Goal: Obtain resource: Obtain resource

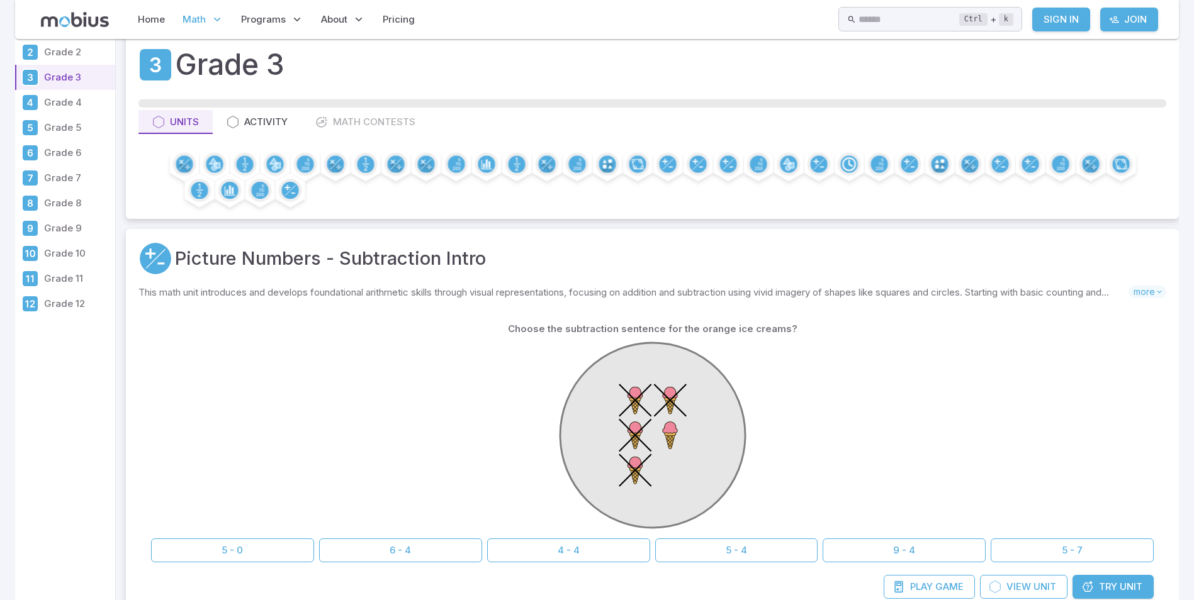
scroll to position [252, 0]
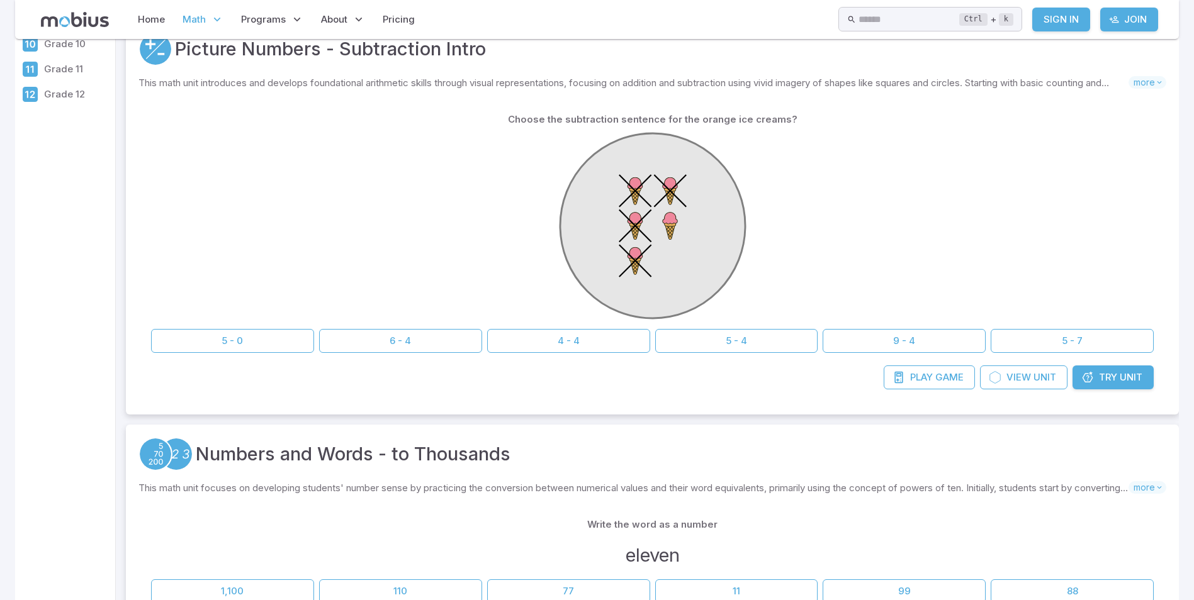
click at [1103, 379] on span "Try" at bounding box center [1108, 378] width 18 height 14
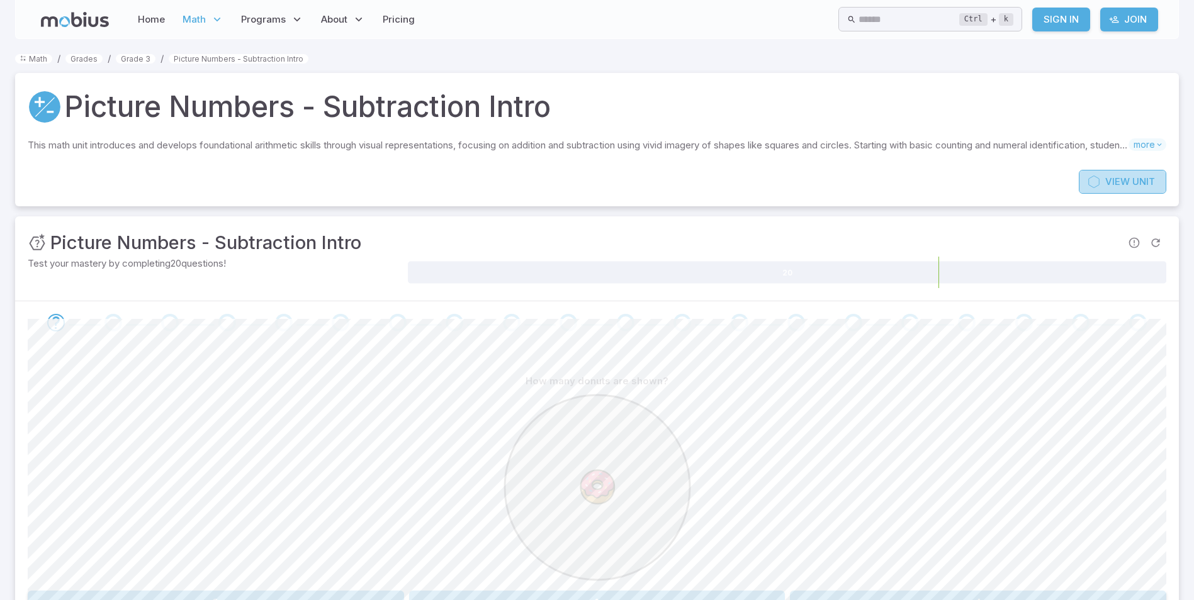
click at [1097, 181] on icon at bounding box center [1093, 182] width 13 height 13
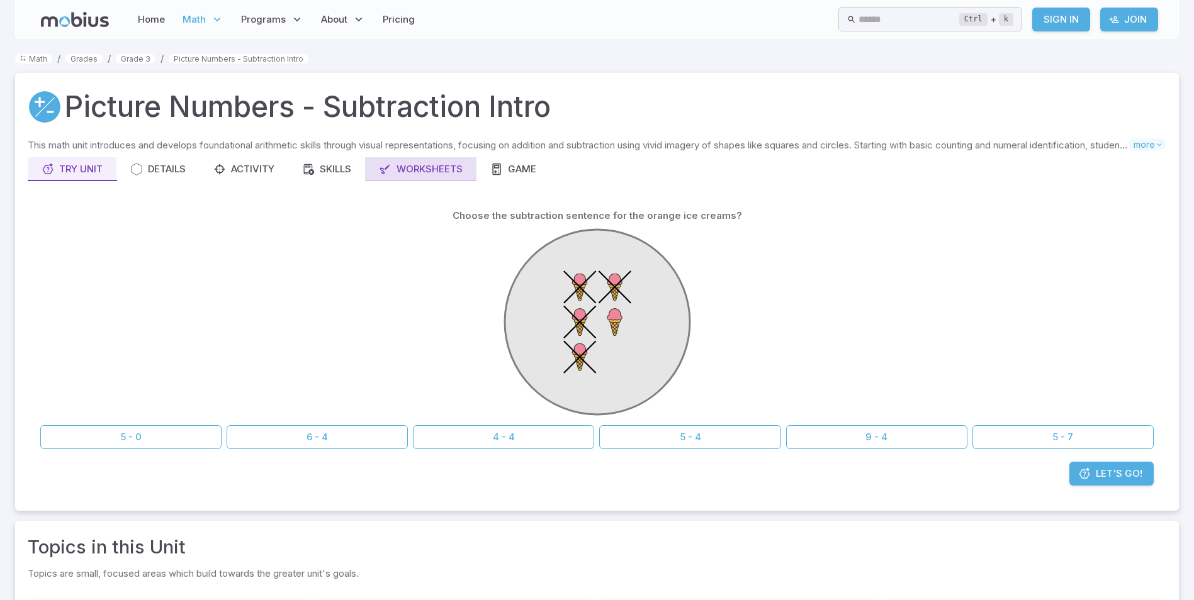
click at [425, 164] on div "Worksheets" at bounding box center [421, 169] width 84 height 14
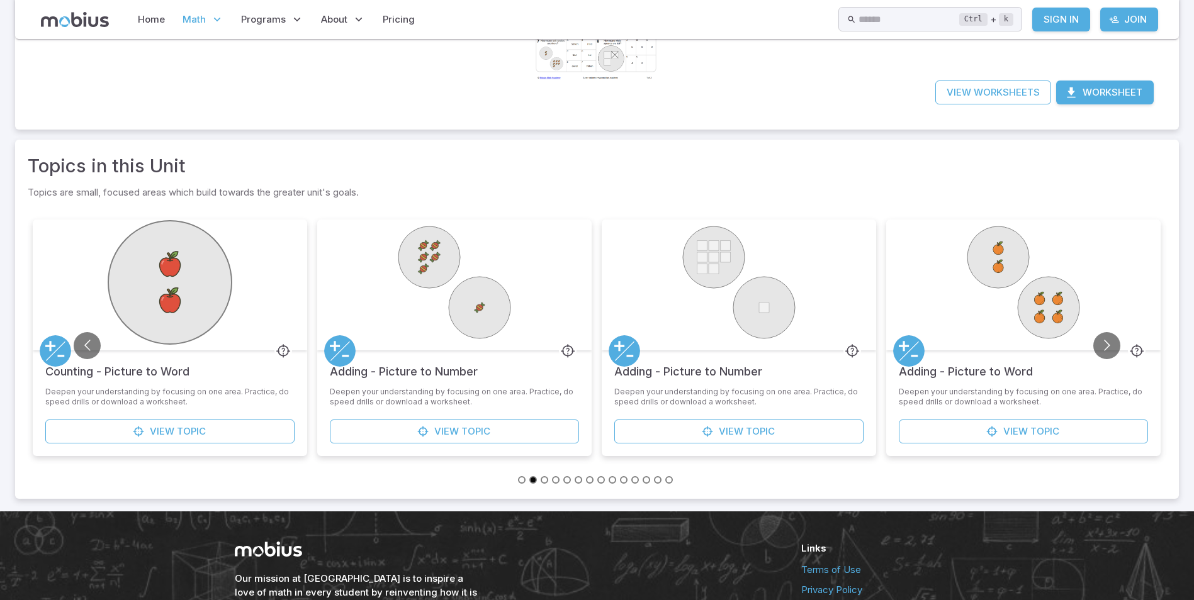
scroll to position [315, 0]
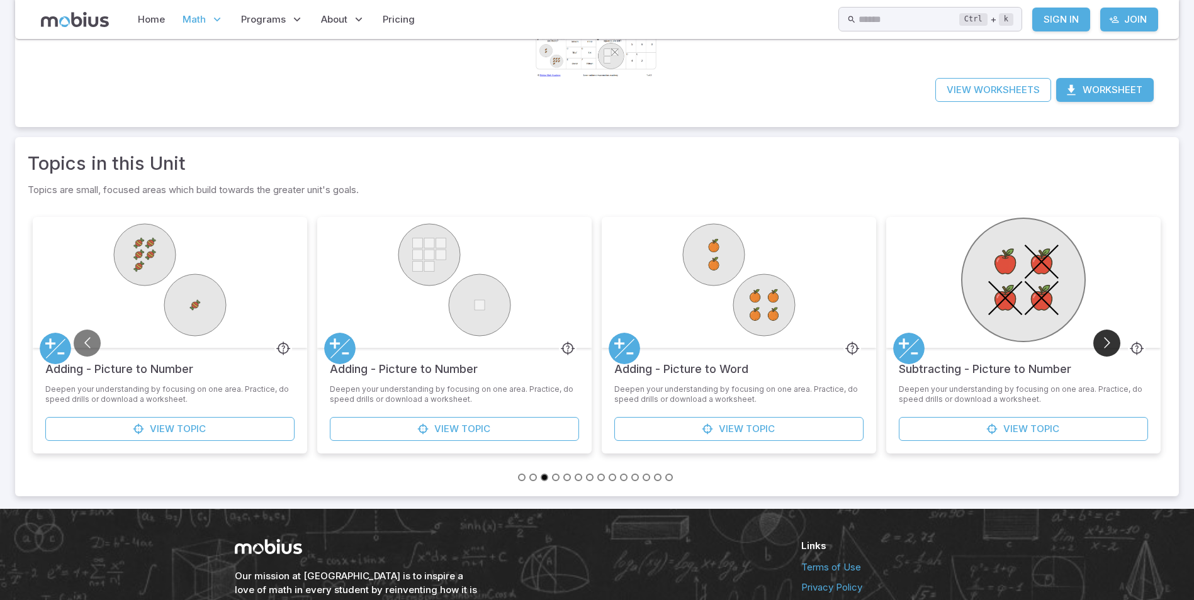
click at [1108, 350] on button "Go to next slide" at bounding box center [1106, 343] width 27 height 27
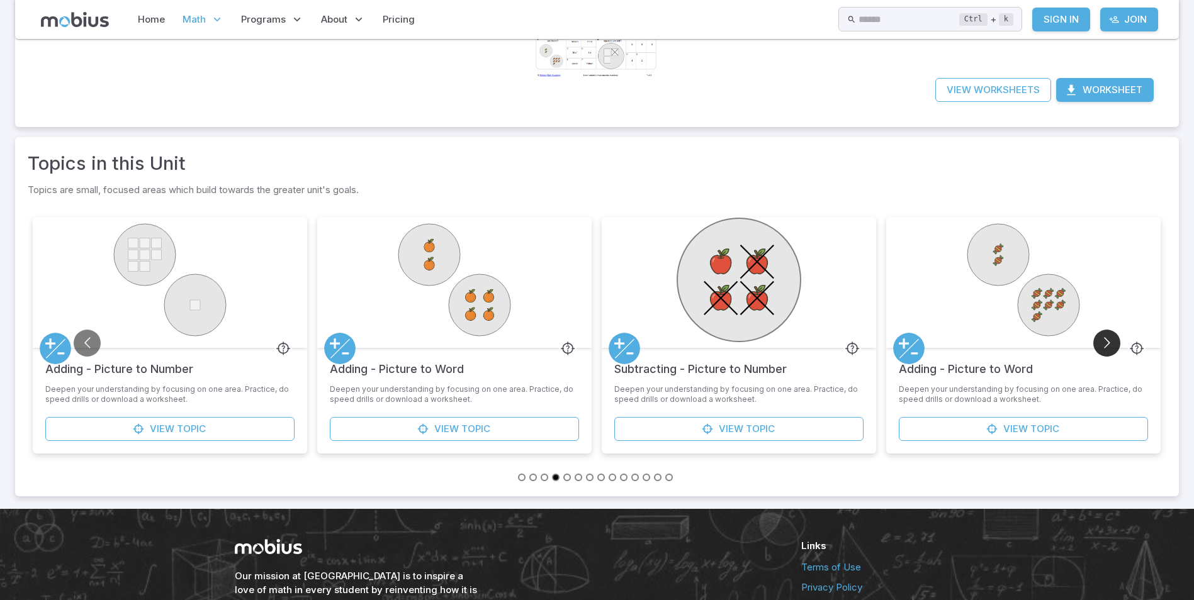
click at [1108, 350] on button "Go to next slide" at bounding box center [1106, 343] width 27 height 27
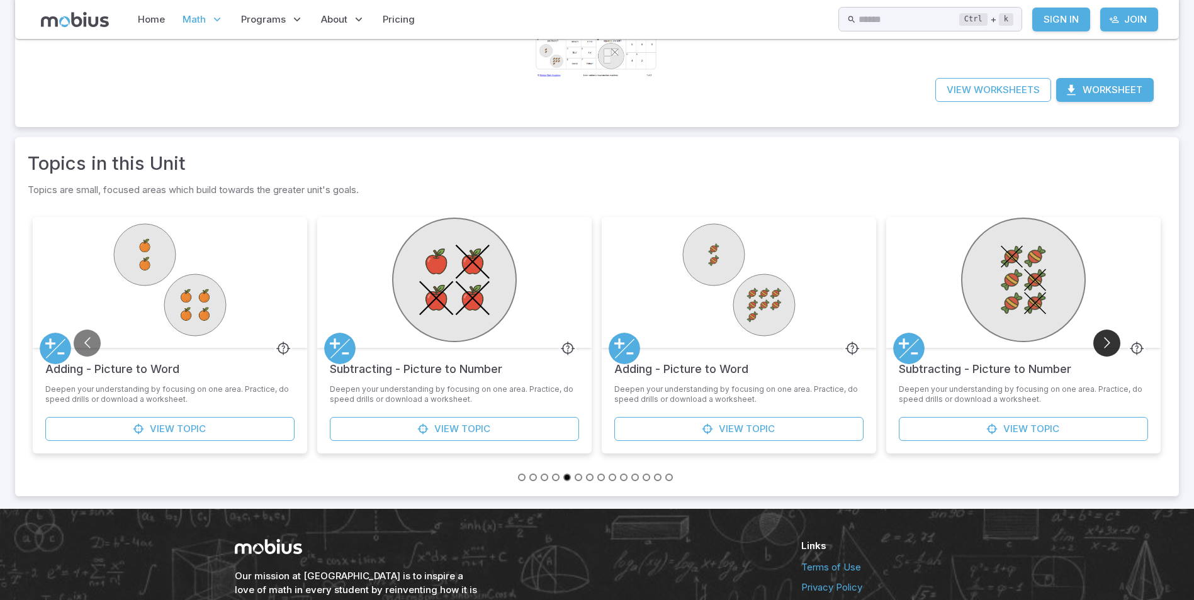
click at [1108, 350] on button "Go to next slide" at bounding box center [1106, 343] width 27 height 27
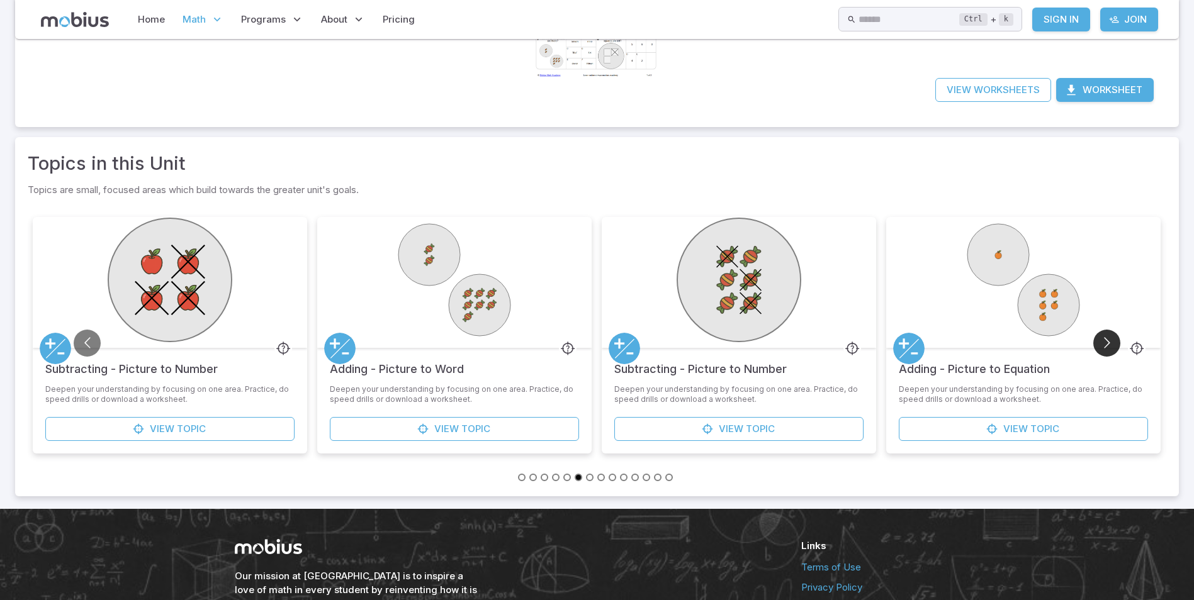
click at [1108, 350] on button "Go to next slide" at bounding box center [1106, 343] width 27 height 27
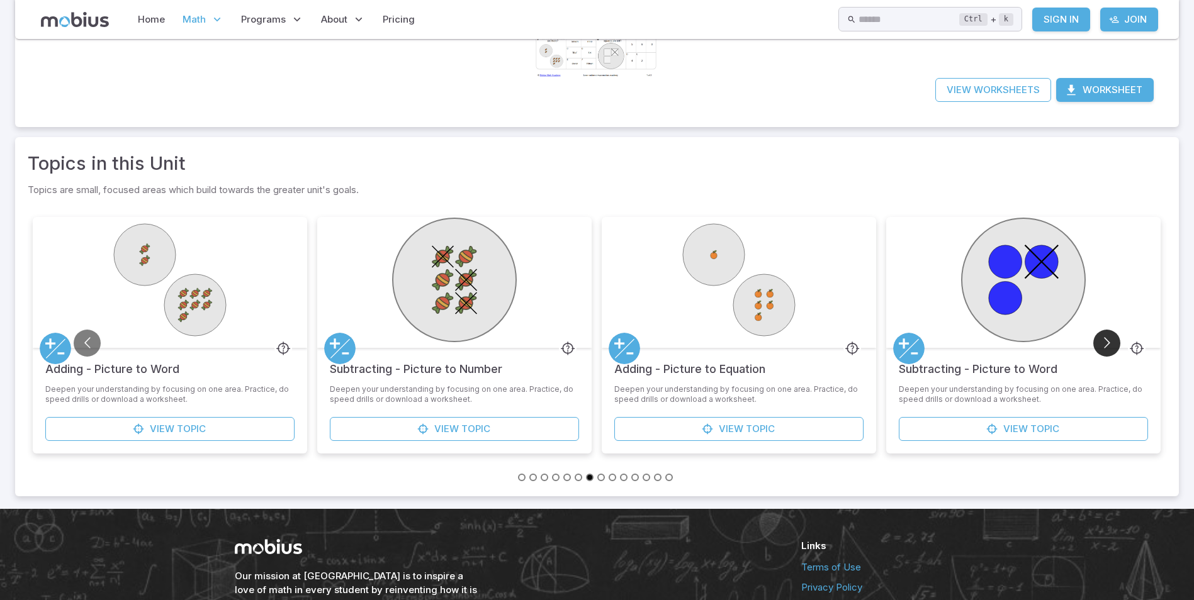
click at [1108, 350] on button "Go to next slide" at bounding box center [1106, 343] width 27 height 27
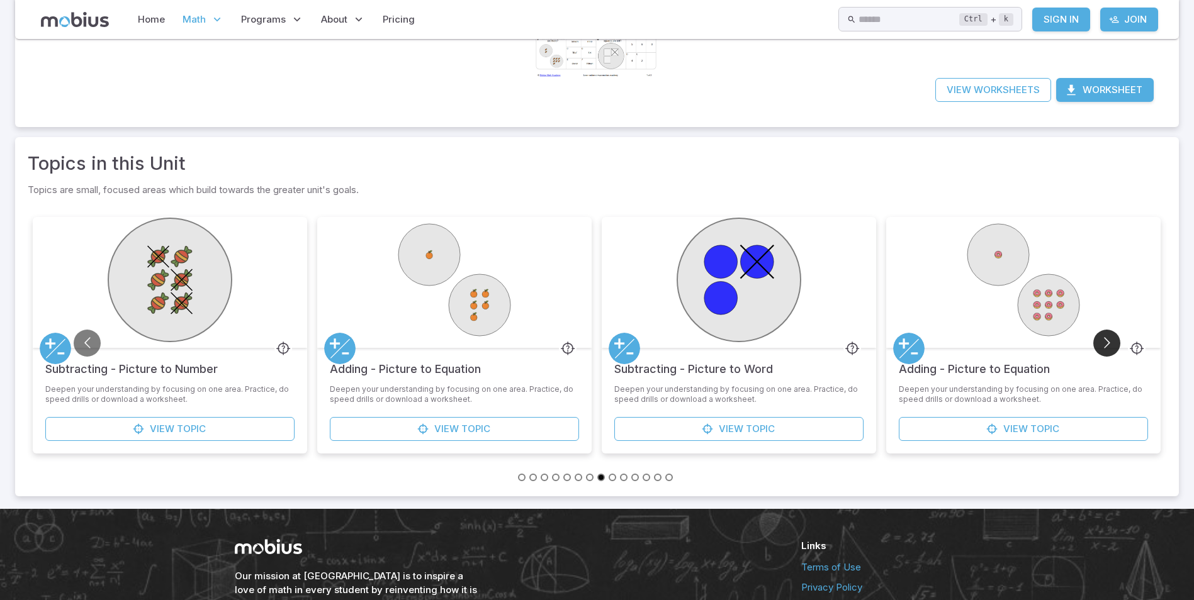
click at [1108, 350] on button "Go to next slide" at bounding box center [1106, 343] width 27 height 27
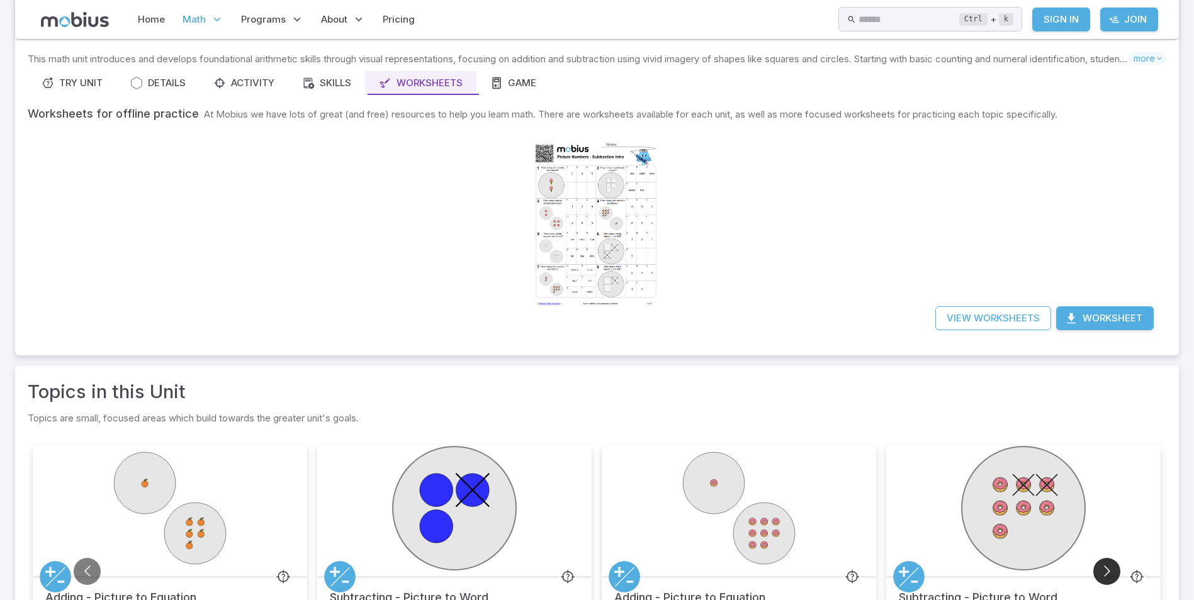
scroll to position [0, 0]
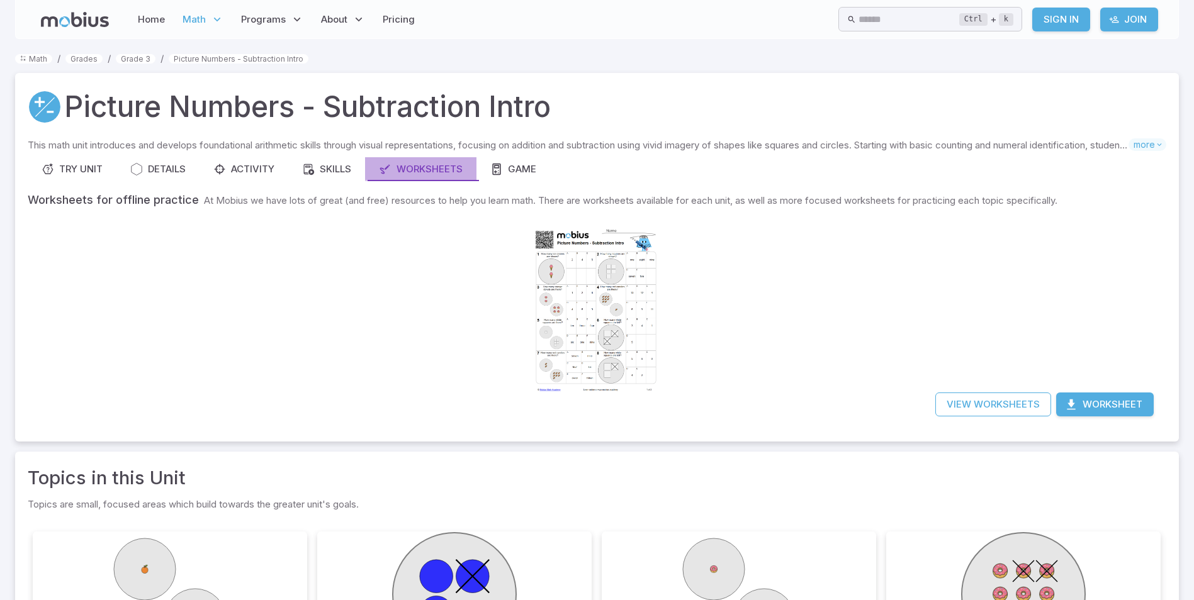
click at [435, 172] on div "Worksheets" at bounding box center [421, 169] width 84 height 14
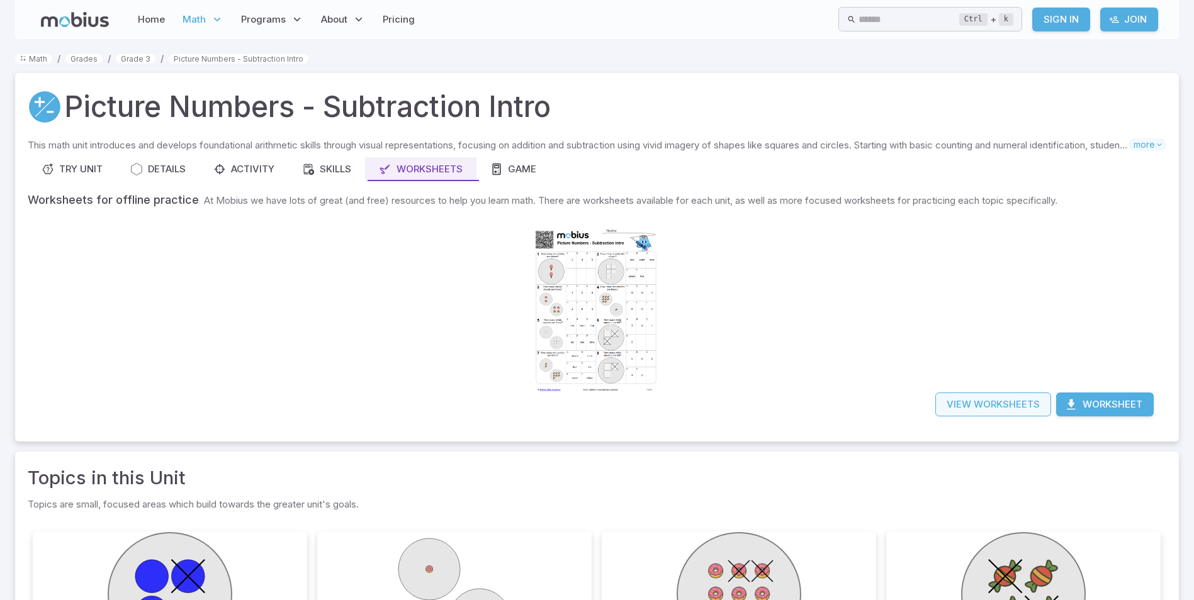
click at [1014, 410] on link "View Worksheets" at bounding box center [993, 405] width 116 height 24
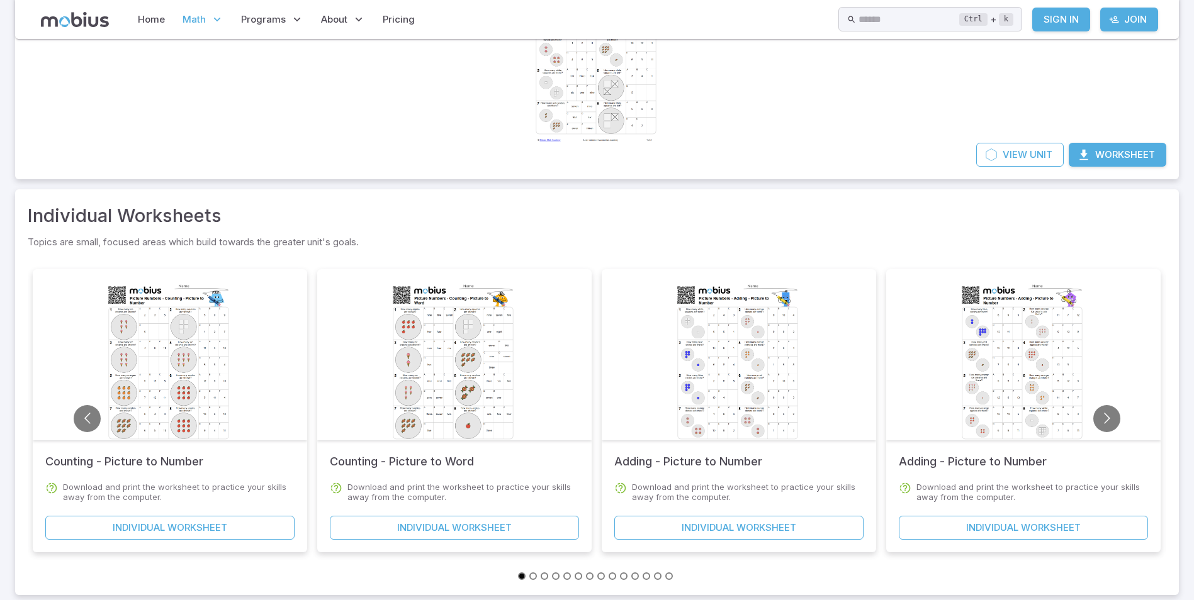
scroll to position [189, 0]
click at [1100, 432] on div at bounding box center [1023, 354] width 274 height 171
click at [1108, 419] on button "Go to next slide" at bounding box center [1106, 418] width 27 height 27
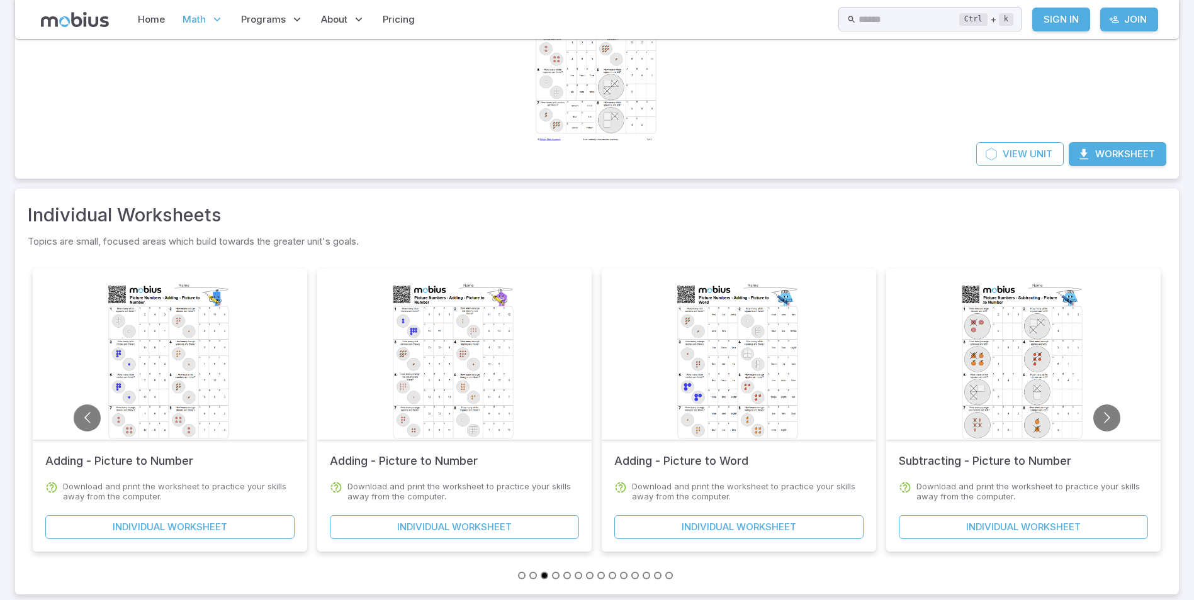
click at [708, 378] on div at bounding box center [739, 364] width 128 height 181
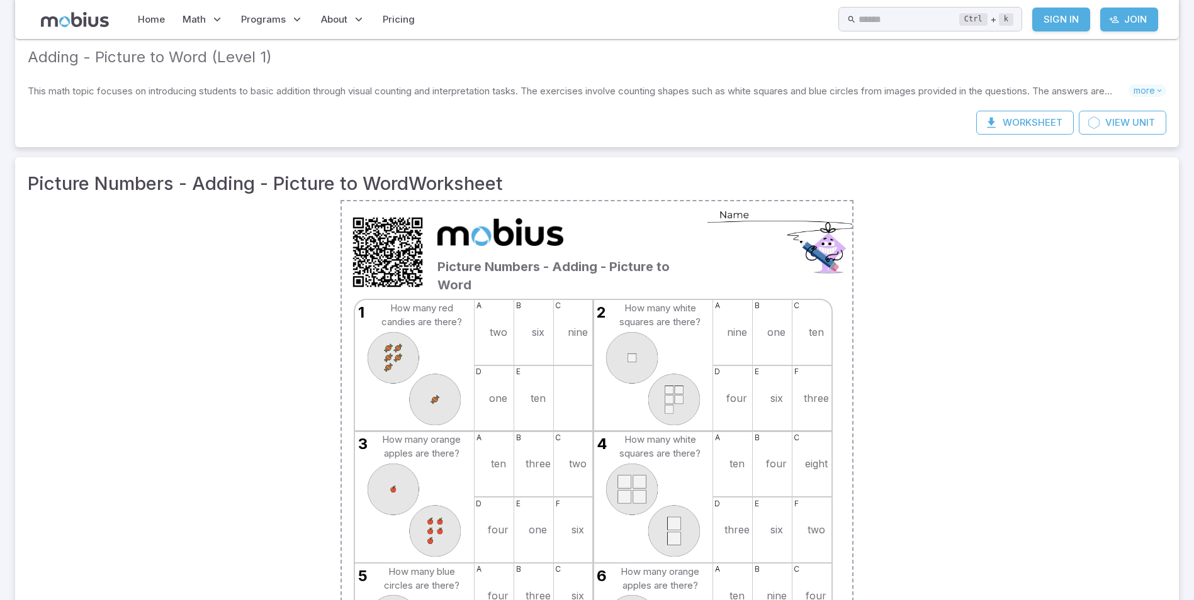
scroll to position [26, 0]
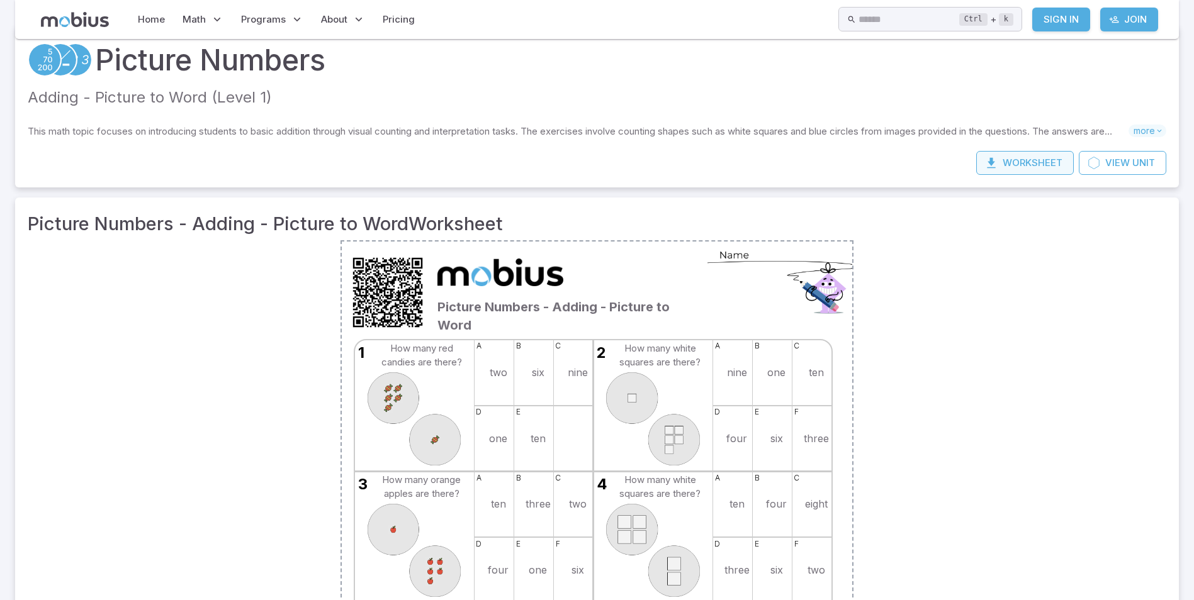
click at [1041, 166] on button "Worksheet" at bounding box center [1025, 163] width 98 height 24
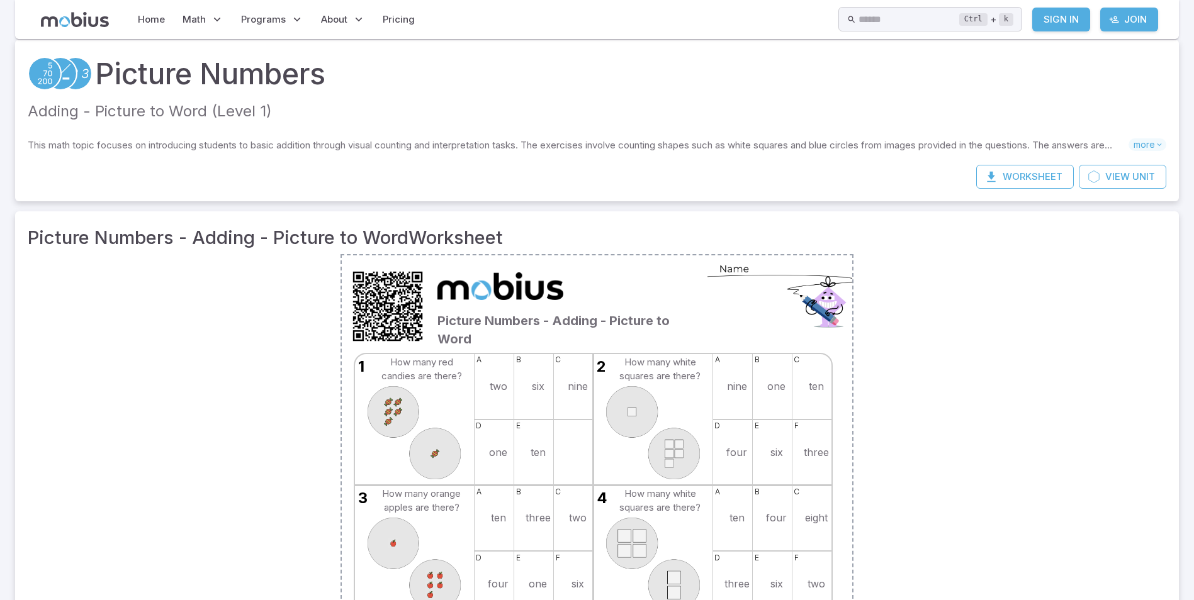
scroll to position [0, 0]
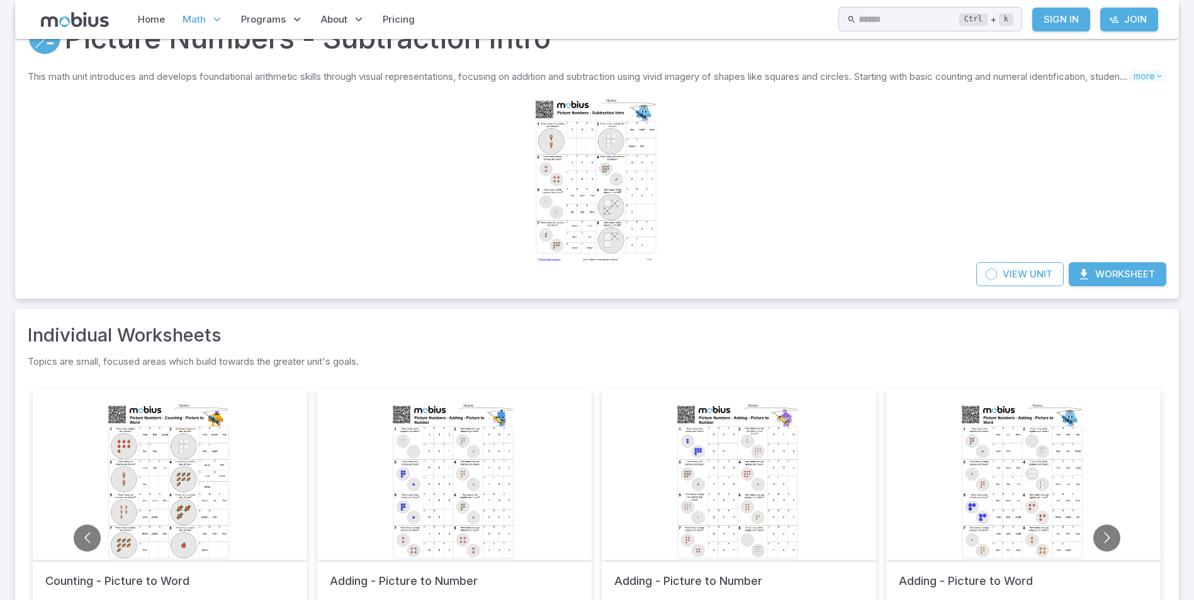
scroll to position [189, 0]
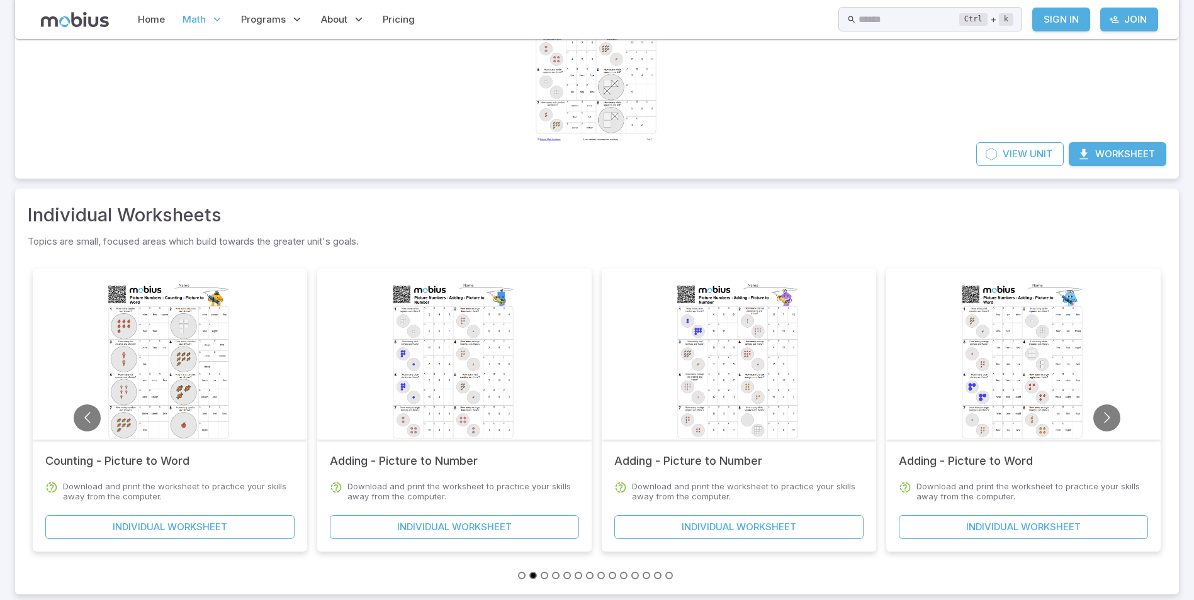
click at [746, 323] on div at bounding box center [739, 364] width 128 height 181
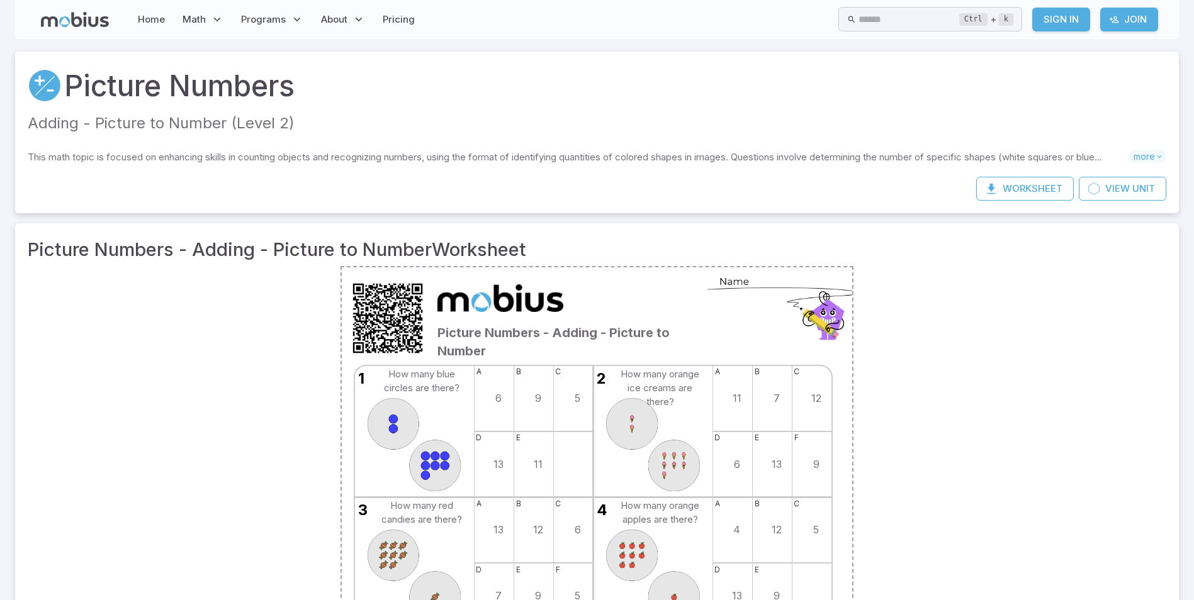
scroll to position [189, 0]
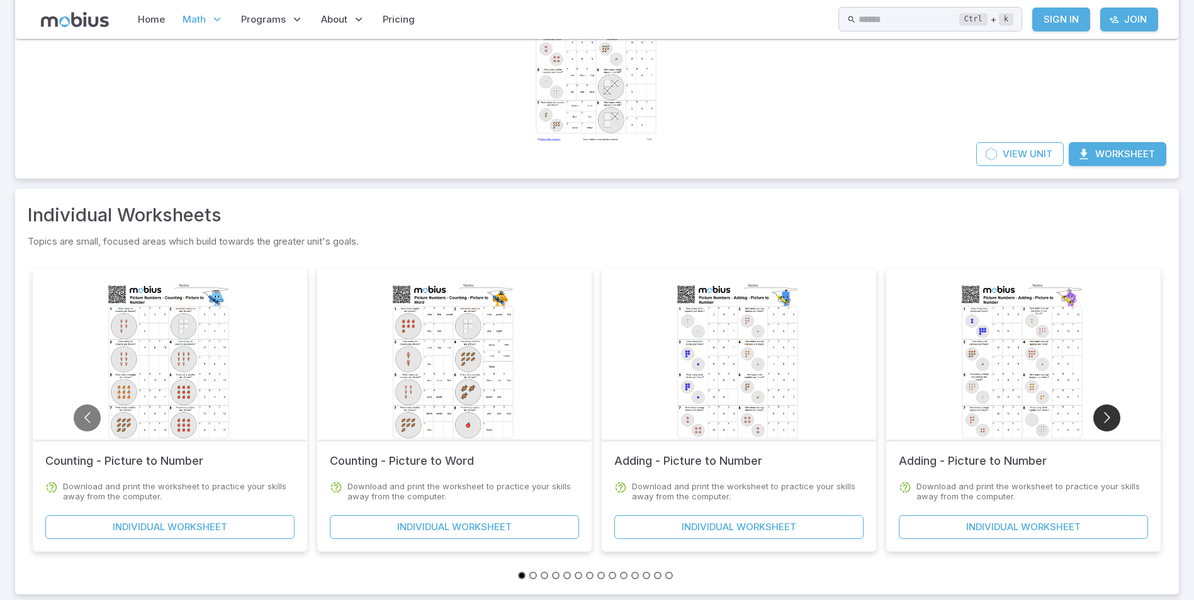
click at [1104, 424] on button "Go to next slide" at bounding box center [1106, 418] width 27 height 27
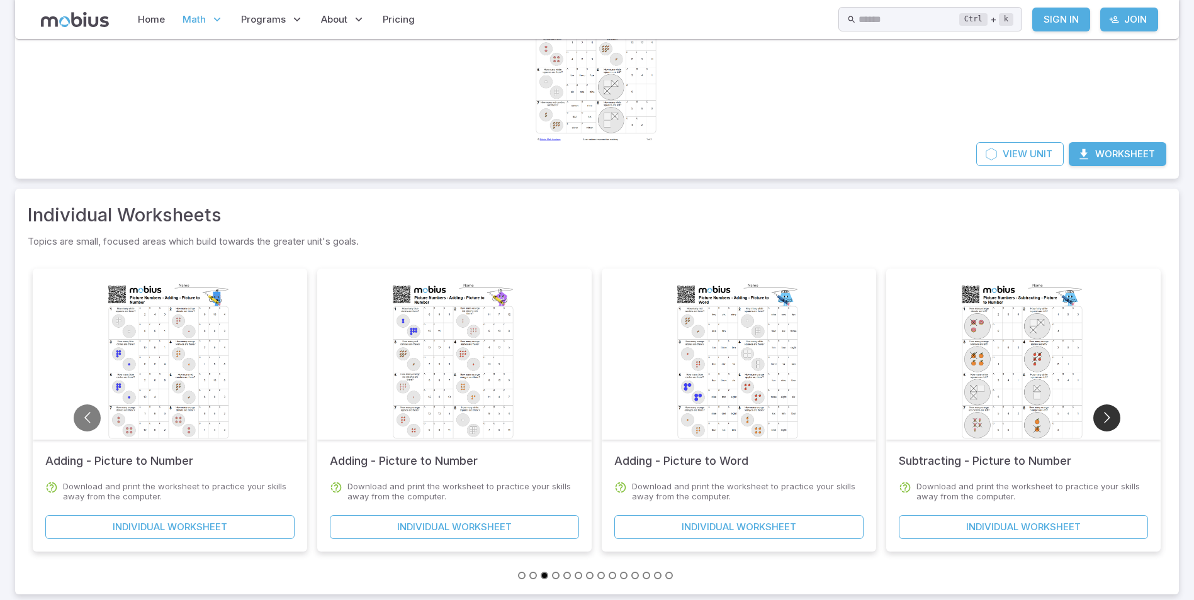
click at [1104, 424] on button "Go to next slide" at bounding box center [1106, 418] width 27 height 27
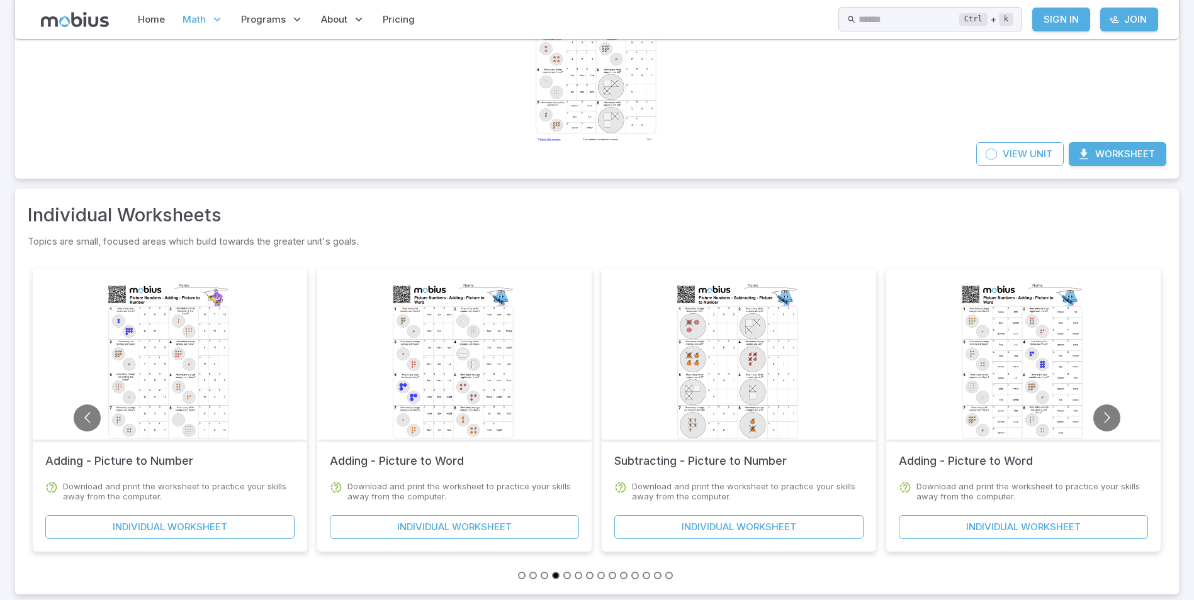
click at [481, 415] on div at bounding box center [454, 364] width 128 height 181
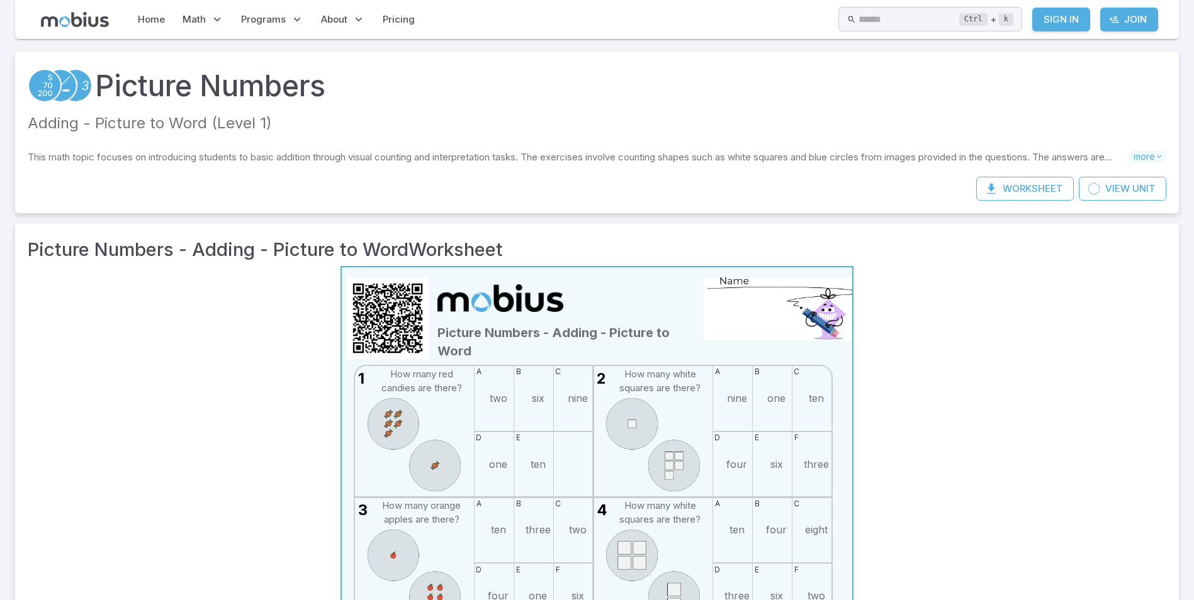
scroll to position [252, 0]
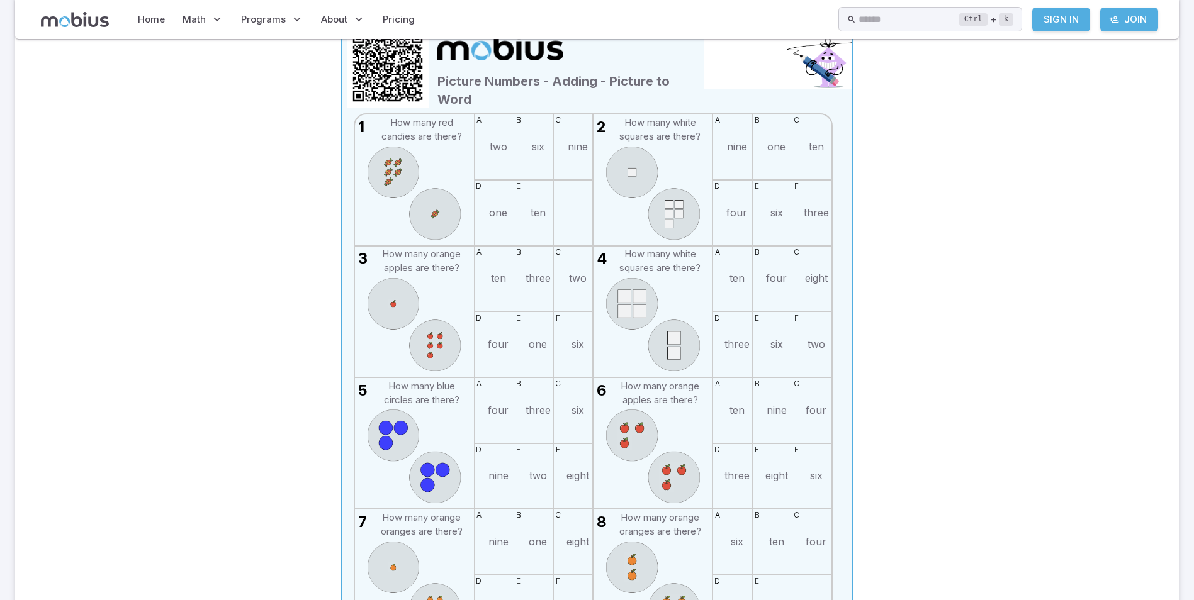
click at [754, 413] on div "b nine" at bounding box center [772, 410] width 39 height 65
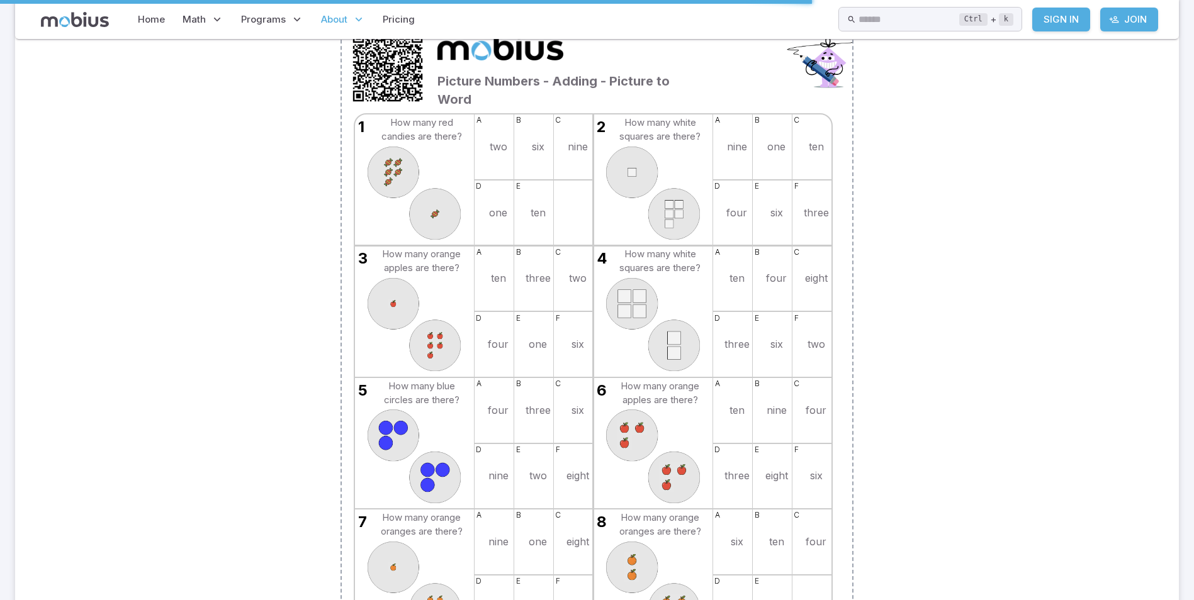
scroll to position [189, 0]
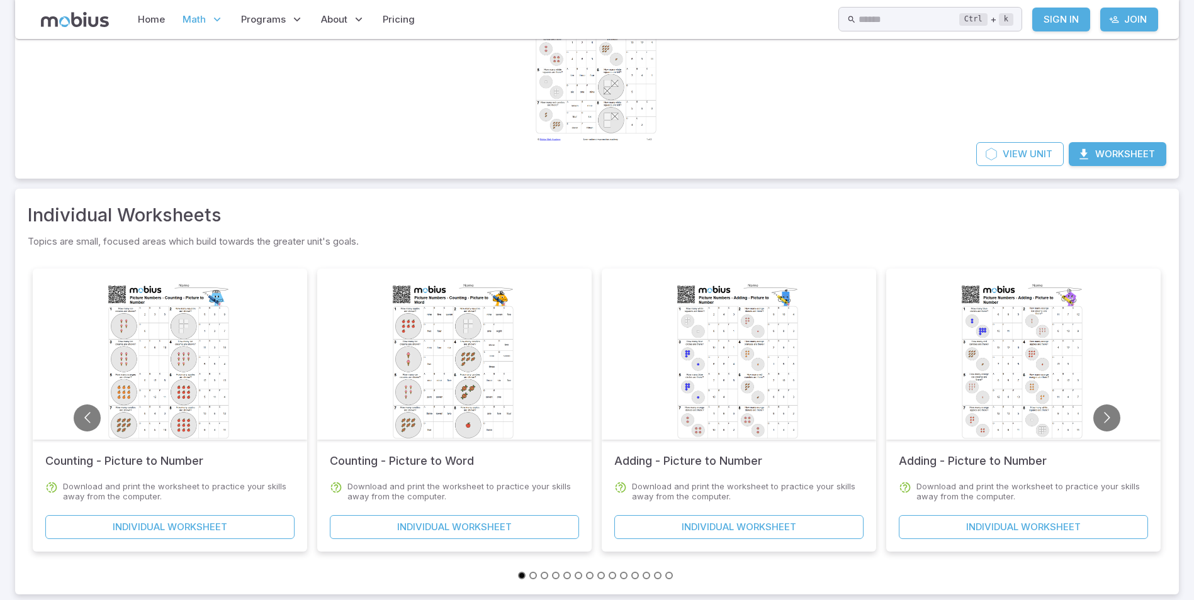
click at [1015, 346] on div at bounding box center [1023, 364] width 128 height 181
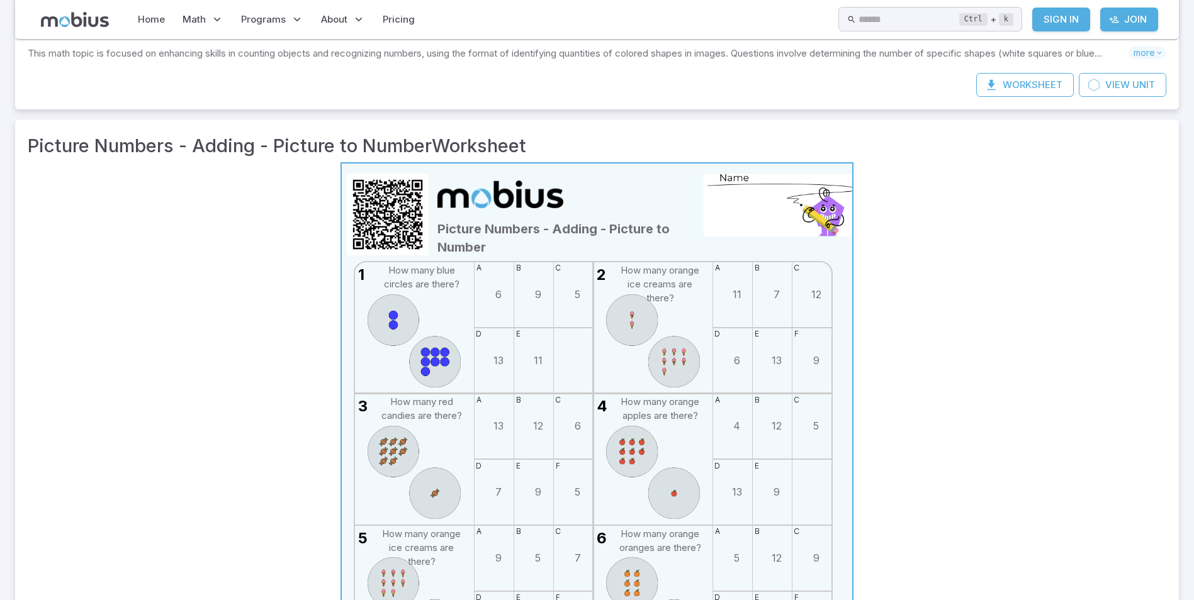
scroll to position [252, 0]
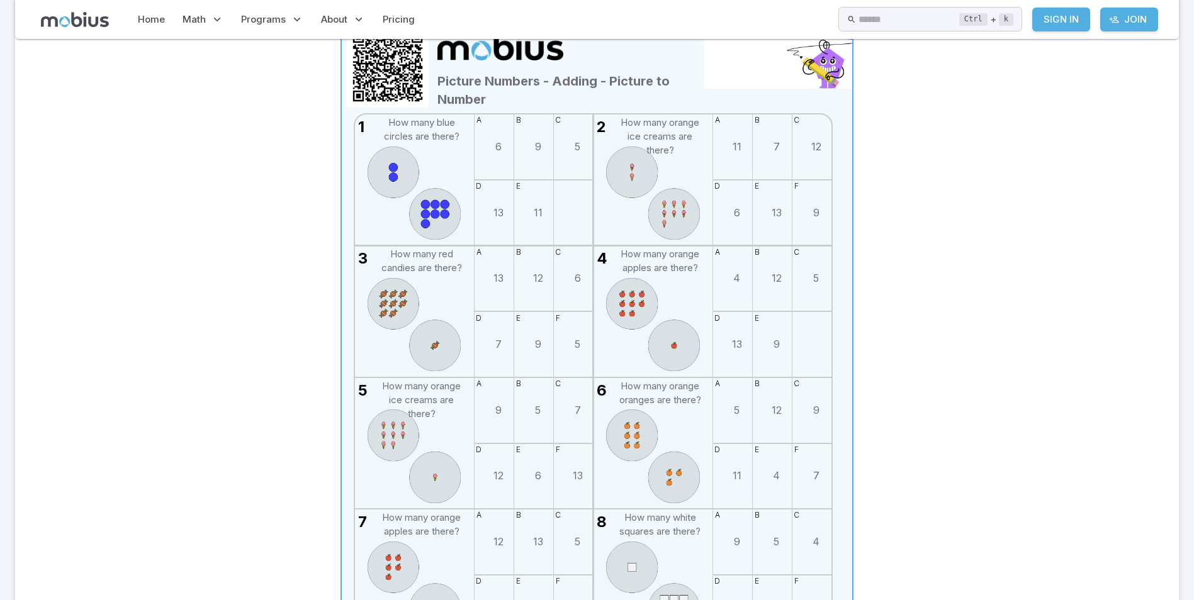
click at [719, 334] on div "d 13" at bounding box center [732, 344] width 39 height 65
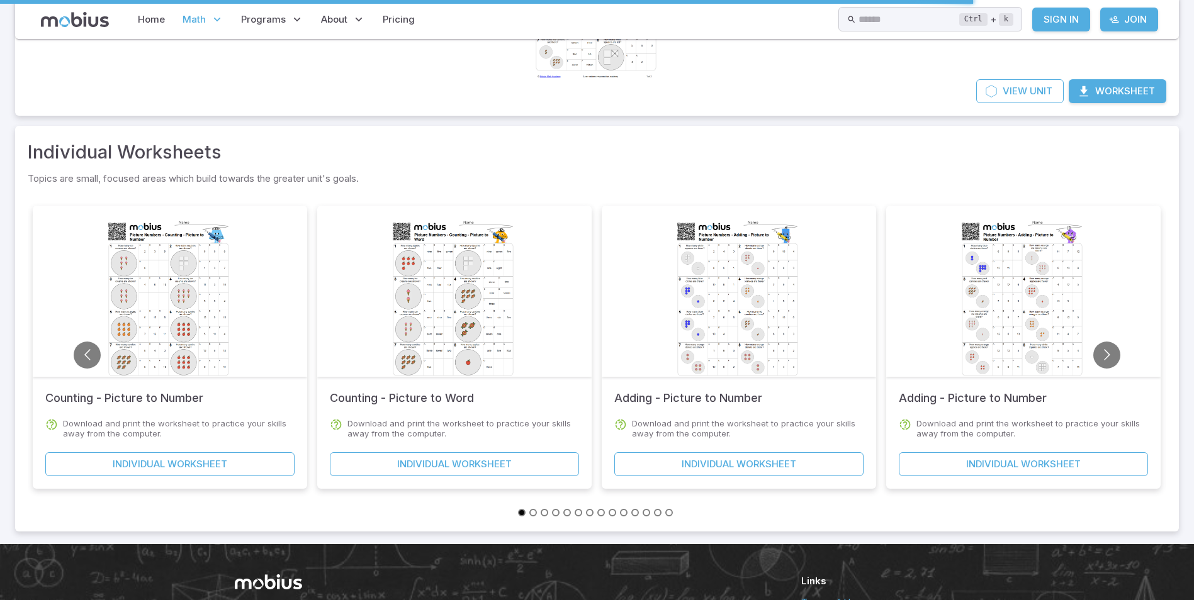
scroll to position [189, 0]
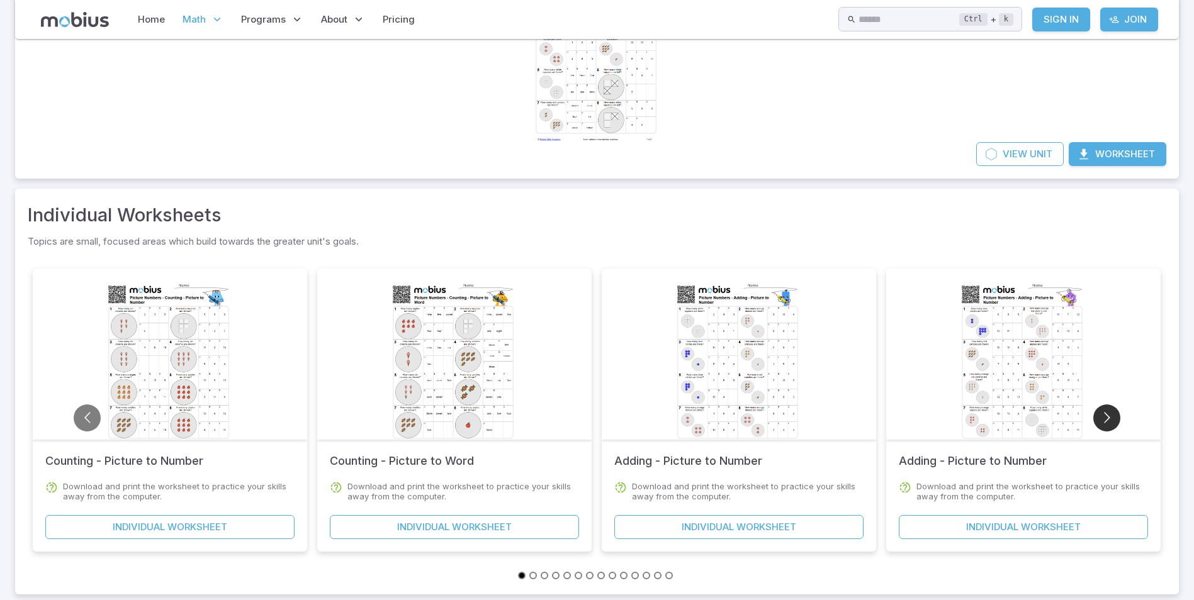
click at [1099, 415] on button "Go to next slide" at bounding box center [1106, 418] width 27 height 27
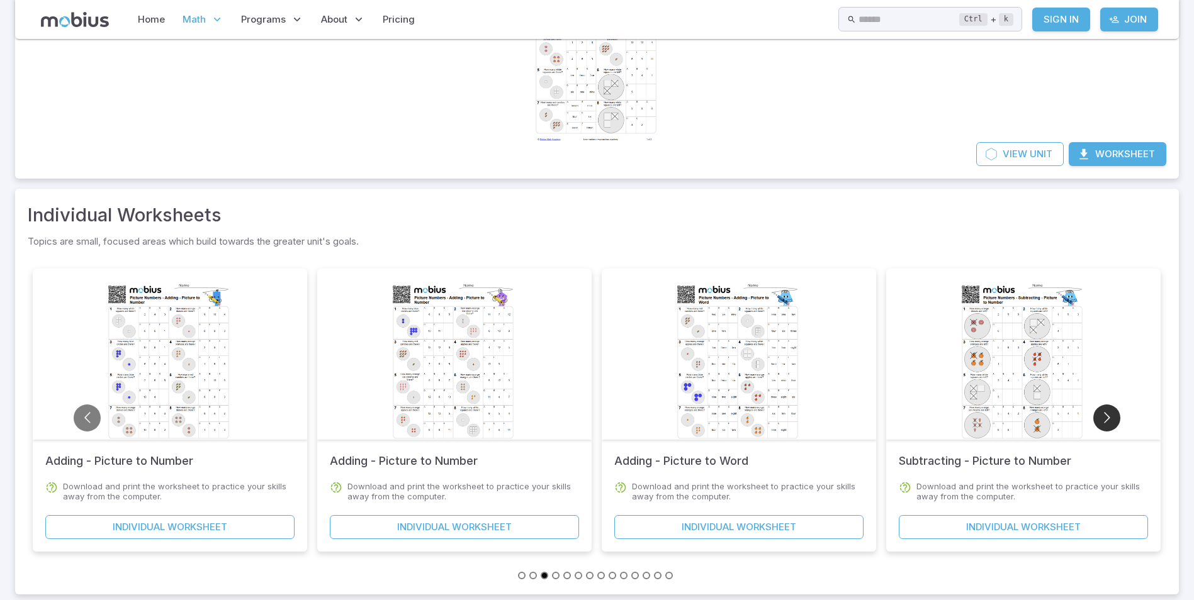
click at [1099, 415] on button "Go to next slide" at bounding box center [1106, 418] width 27 height 27
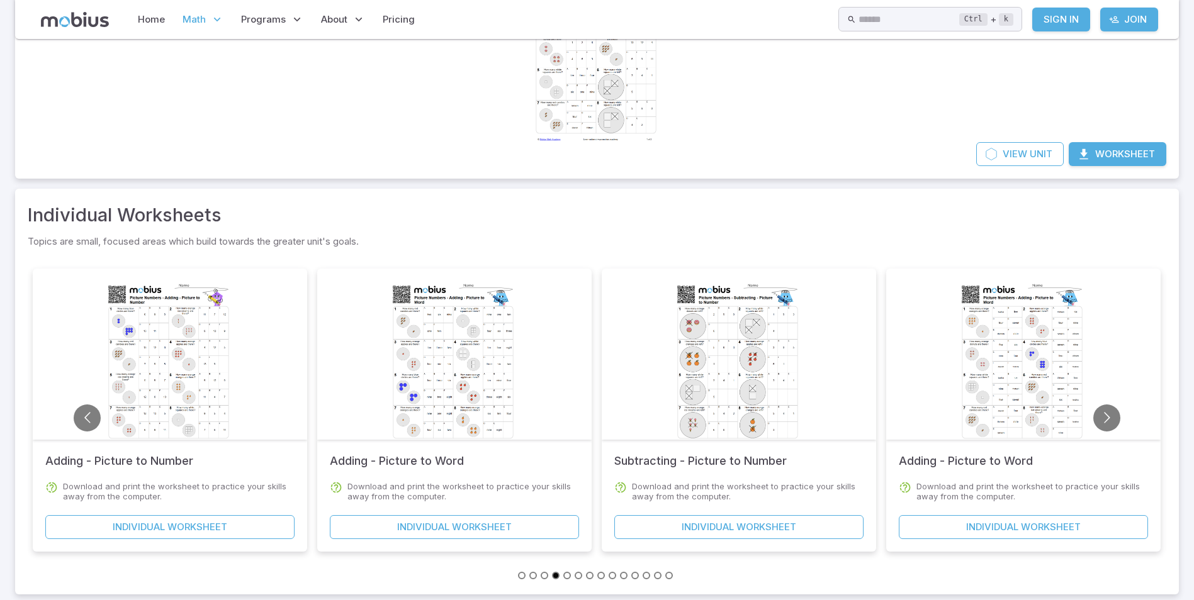
click at [1126, 428] on div at bounding box center [1023, 354] width 274 height 171
click at [1116, 417] on button "Go to next slide" at bounding box center [1106, 418] width 27 height 27
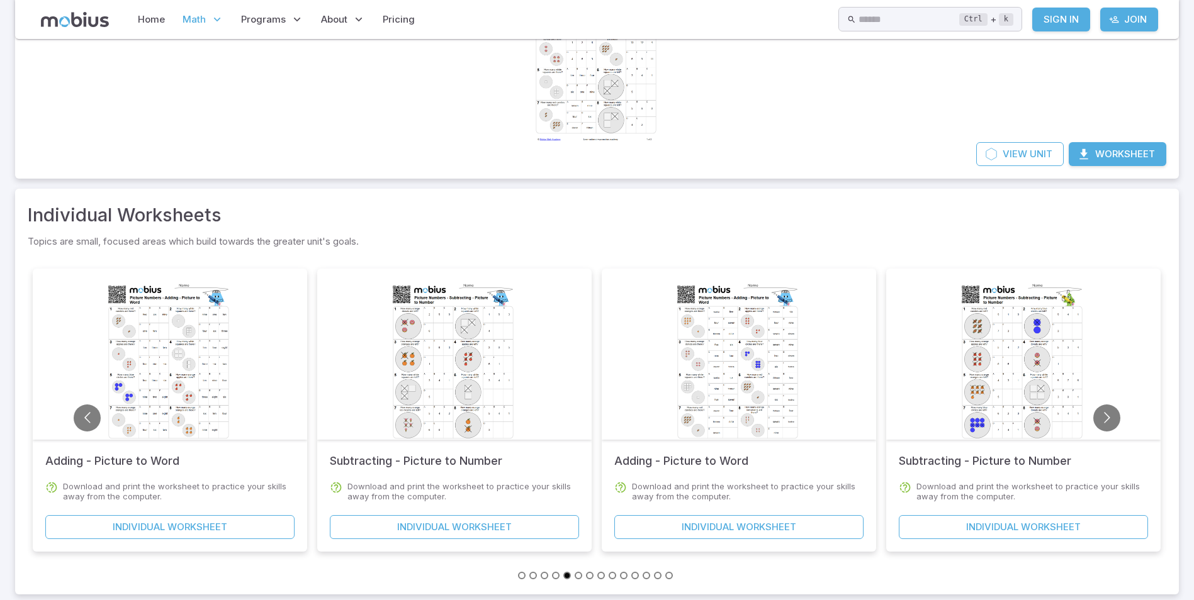
click at [995, 498] on p "Download and print the worksheet to practice your skills away from the computer." at bounding box center [1032, 491] width 232 height 20
click at [1009, 403] on div at bounding box center [1023, 364] width 128 height 181
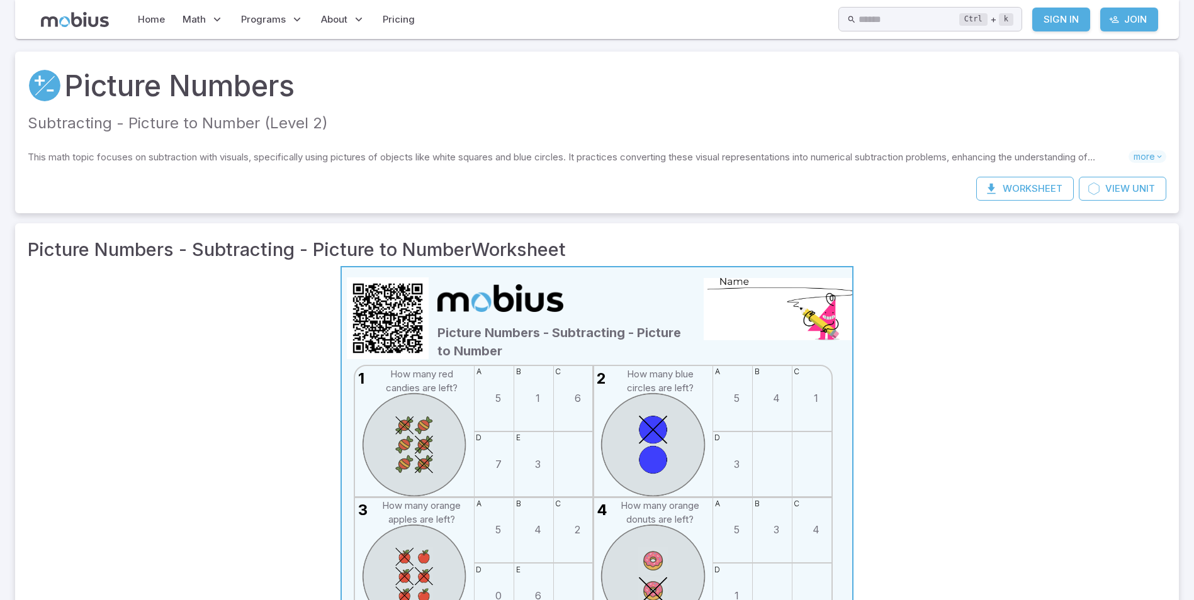
scroll to position [189, 0]
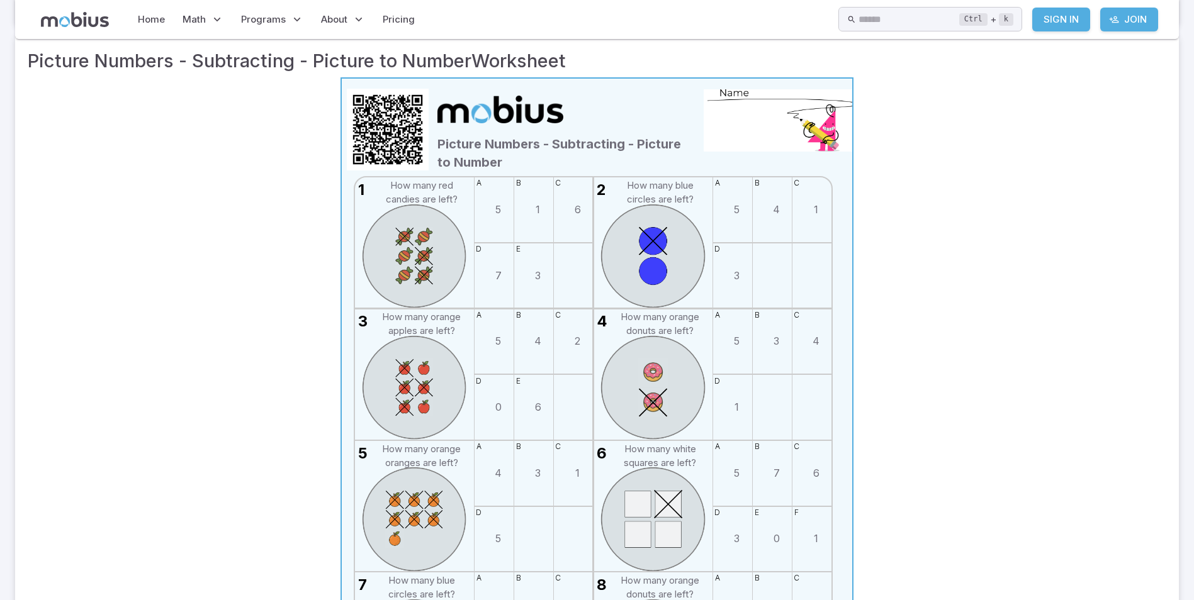
click at [625, 367] on img at bounding box center [652, 387] width 119 height 104
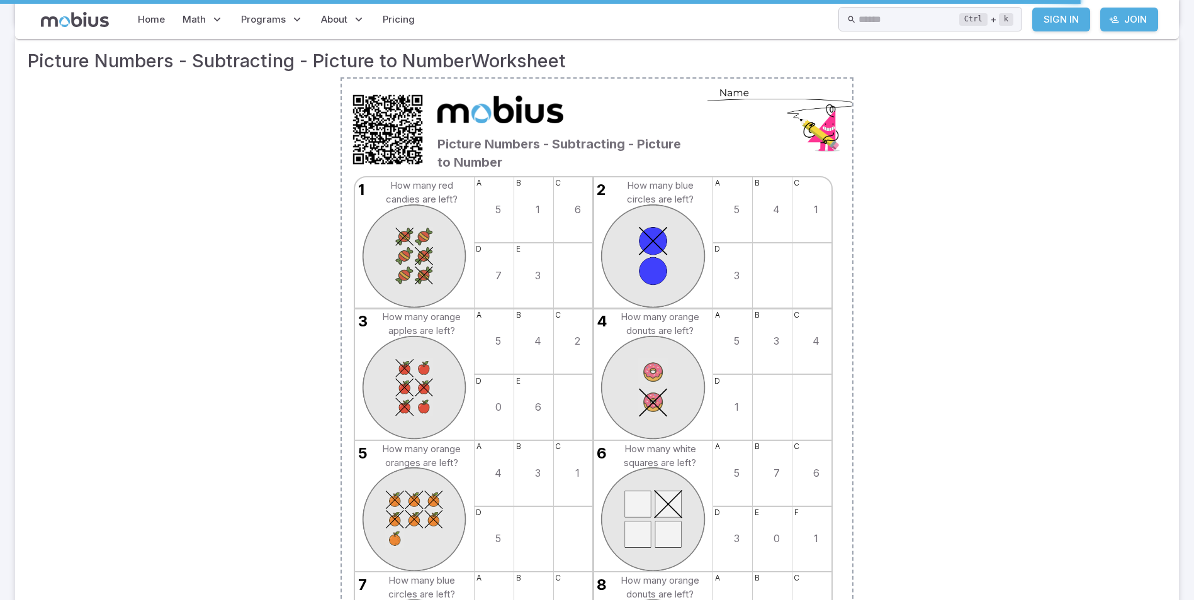
drag, startPoint x: 1015, startPoint y: 1, endPoint x: 892, endPoint y: 324, distance: 346.2
click at [898, 322] on div "Picture Numbers - Subtracting - Picture to Number 1 How many red candies are le…" at bounding box center [597, 439] width 1138 height 724
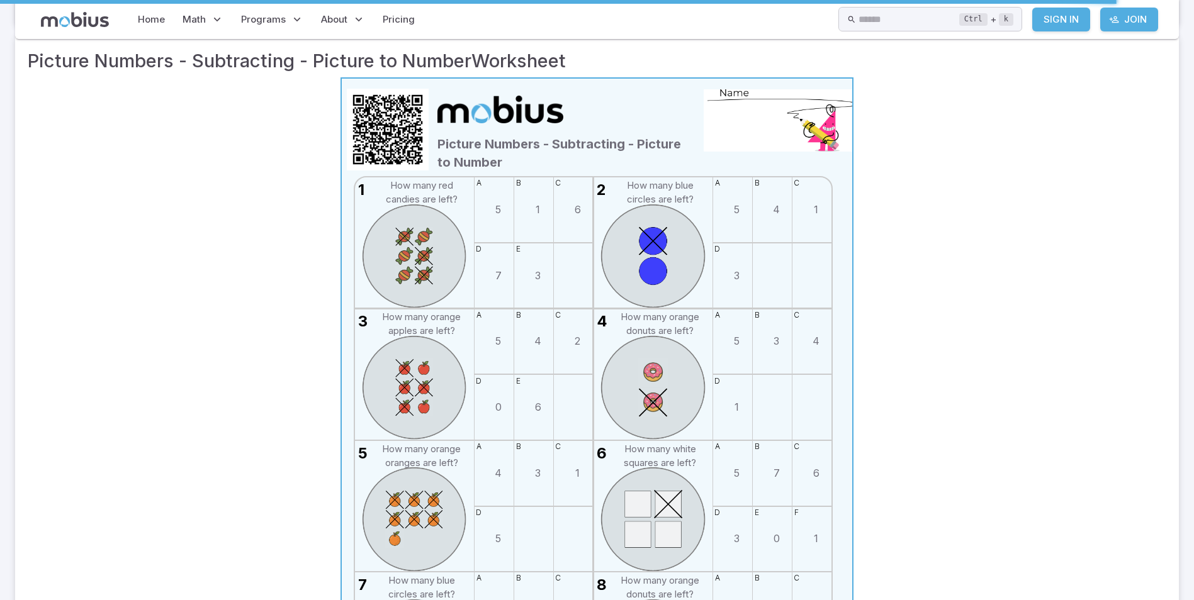
click at [619, 324] on td "How many orange donuts are left?" at bounding box center [660, 324] width 83 height 28
